Goal: Find specific page/section: Find specific page/section

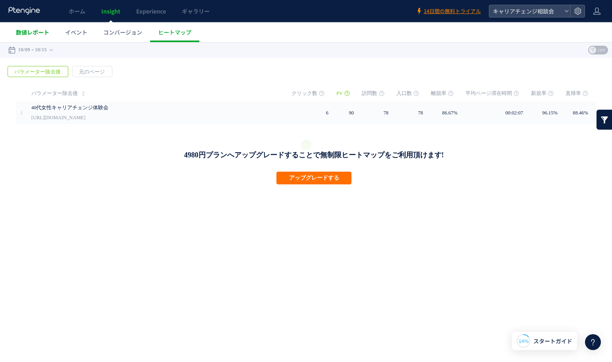
click at [38, 35] on span "数値レポート" at bounding box center [32, 32] width 33 height 8
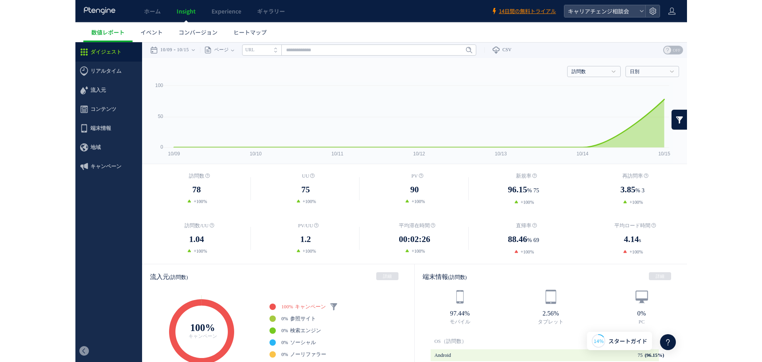
scroll to position [40, 0]
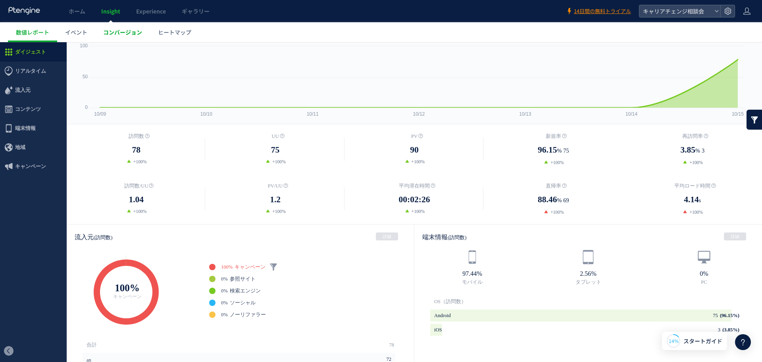
click at [114, 35] on span "コンバージョン" at bounding box center [122, 32] width 39 height 8
